Goal: Check status: Check status

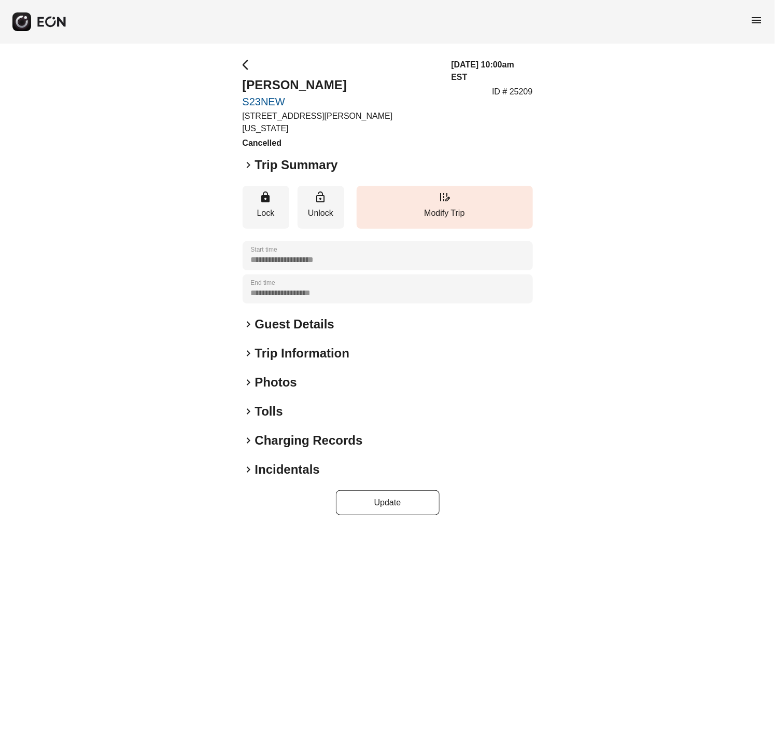
click at [761, 20] on span "menu" at bounding box center [757, 20] width 12 height 12
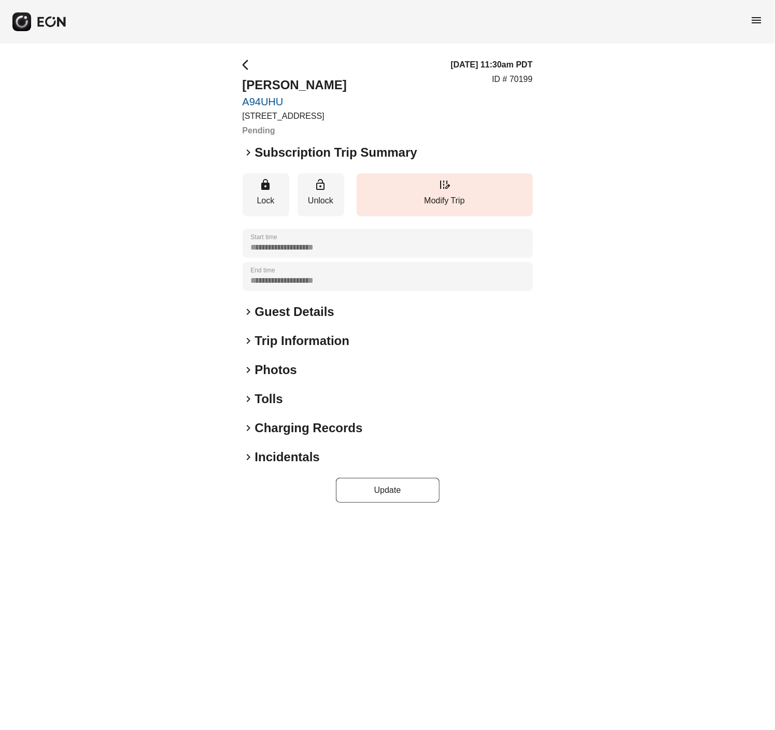
click at [244, 148] on span "keyboard_arrow_right" at bounding box center [249, 152] width 12 height 12
click at [246, 153] on span "keyboard_arrow_right" at bounding box center [249, 152] width 12 height 12
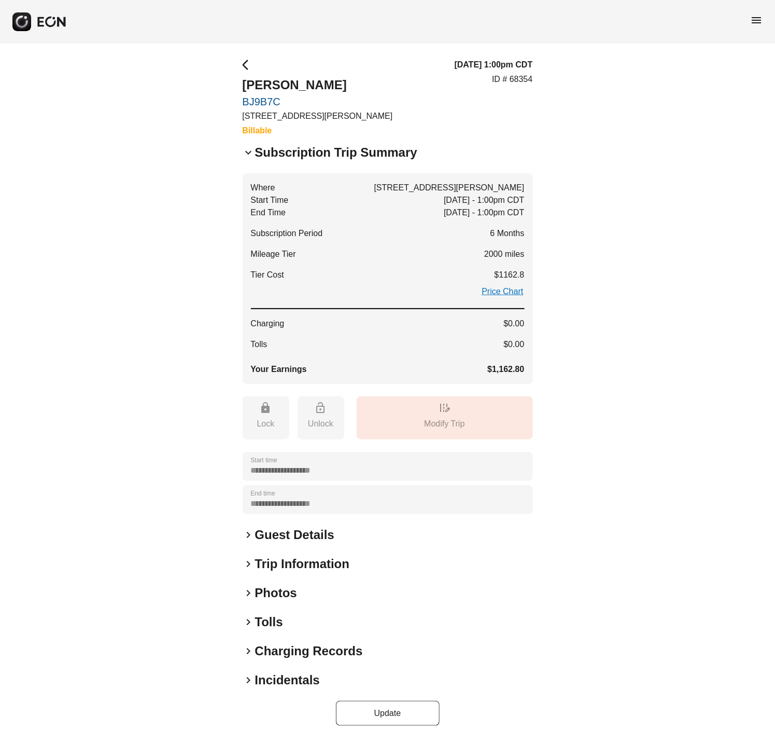
click at [246, 153] on span "keyboard_arrow_down" at bounding box center [249, 152] width 12 height 12
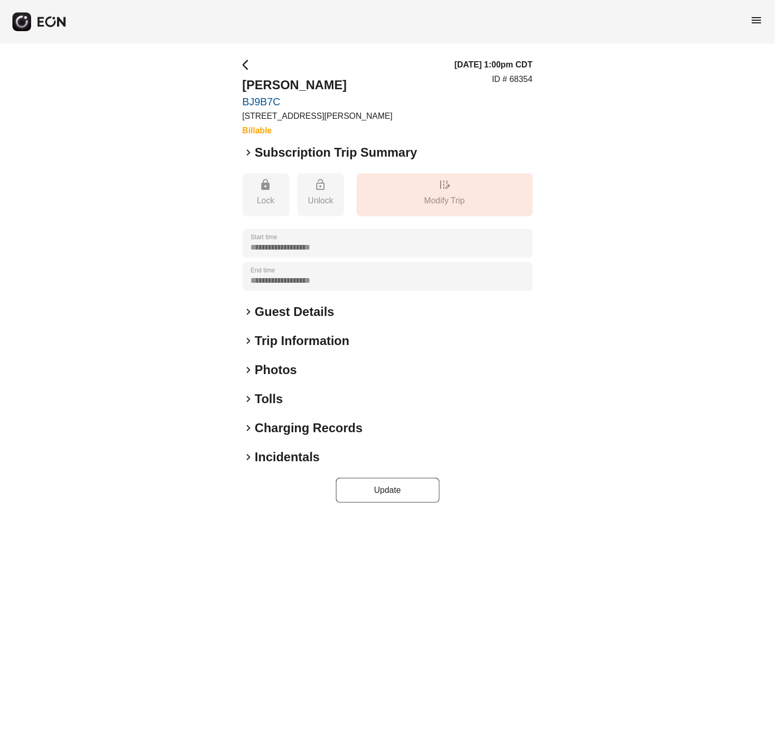
click at [255, 154] on h2 "Subscription Trip Summary" at bounding box center [336, 152] width 162 height 17
